Goal: Information Seeking & Learning: Learn about a topic

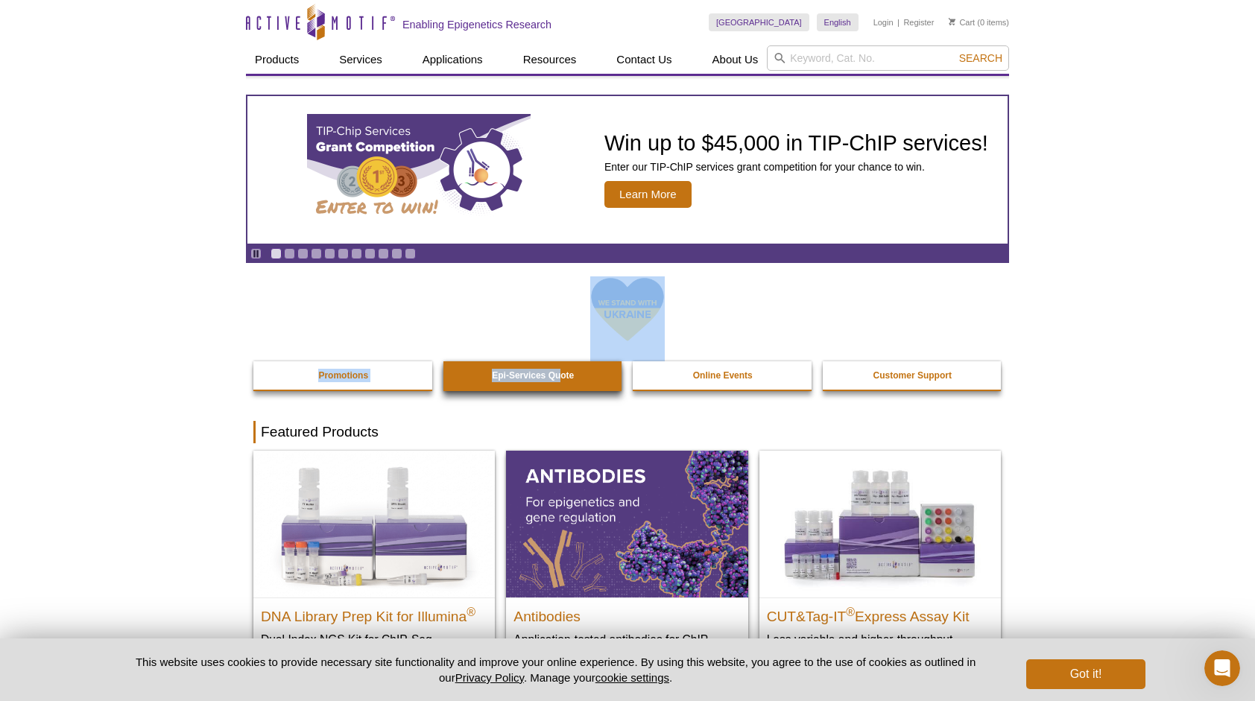
drag, startPoint x: 0, startPoint y: 291, endPoint x: 562, endPoint y: 376, distance: 568.9
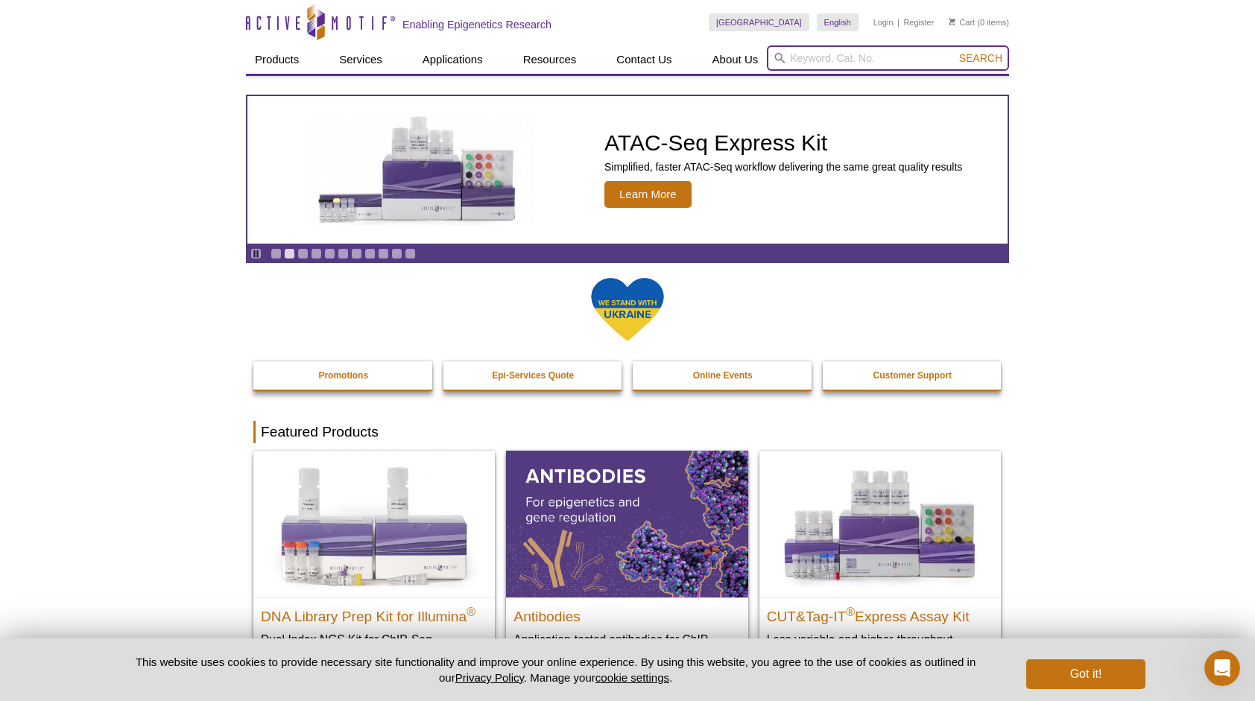
click at [840, 57] on input "search" at bounding box center [888, 57] width 242 height 25
type input "chip-qPCR"
click at [954, 51] on button "Search" at bounding box center [980, 57] width 52 height 13
